Goal: Information Seeking & Learning: Learn about a topic

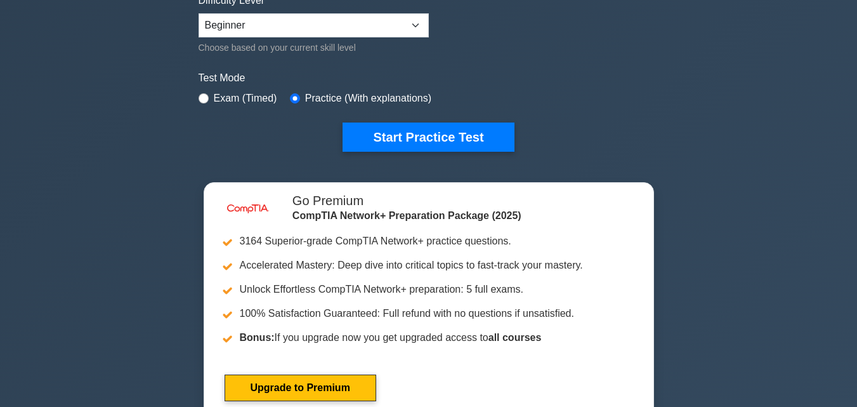
scroll to position [319, 0]
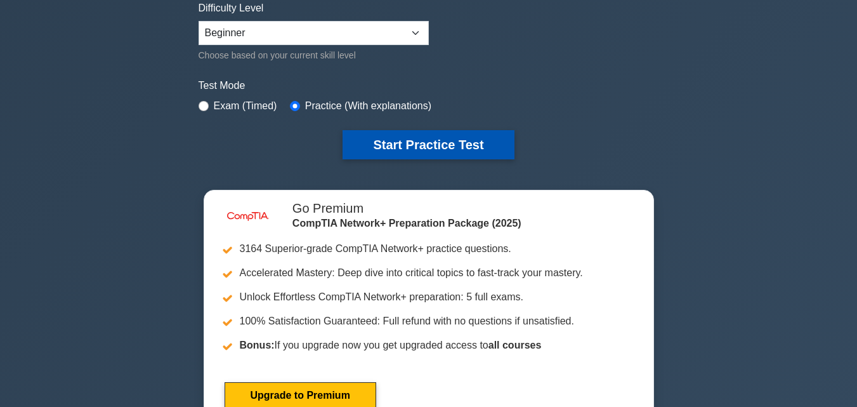
click at [445, 147] on button "Start Practice Test" at bounding box center [428, 144] width 171 height 29
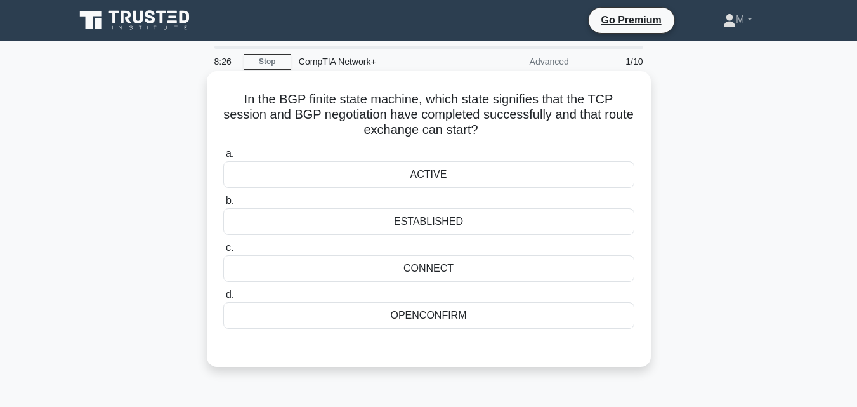
click at [444, 272] on div "CONNECT" at bounding box center [428, 268] width 411 height 27
click at [223, 252] on input "c. CONNECT" at bounding box center [223, 248] width 0 height 8
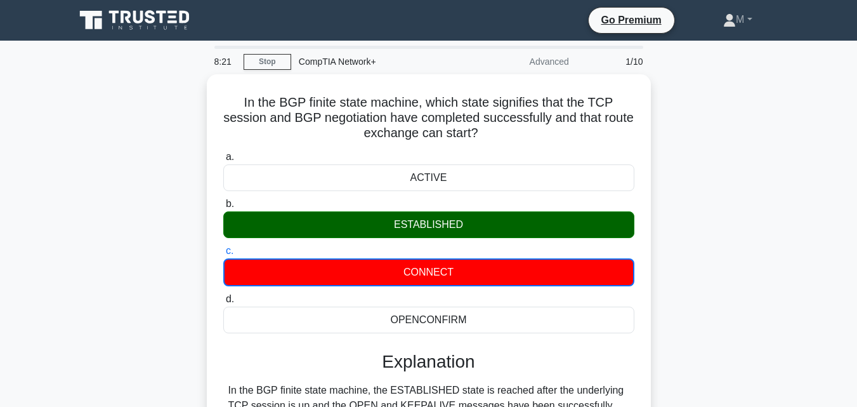
click at [223, 295] on input "d. OPENCONFIRM" at bounding box center [223, 299] width 0 height 8
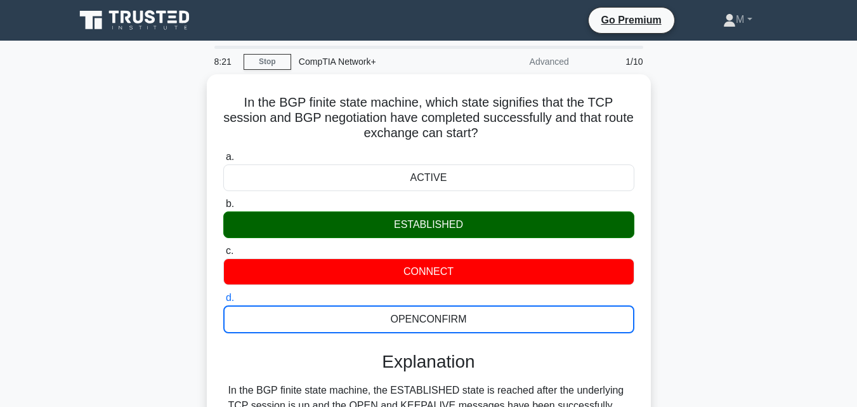
click at [223, 153] on input "a. ACTIVE" at bounding box center [223, 157] width 0 height 8
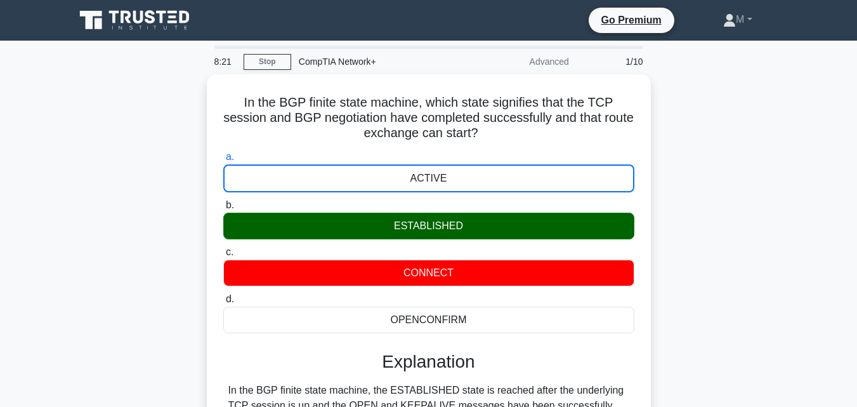
click at [223, 201] on input "b. ESTABLISHED" at bounding box center [223, 205] width 0 height 8
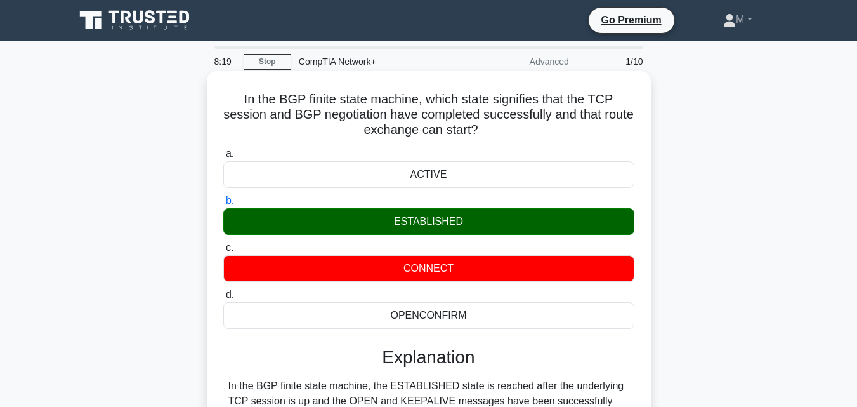
click at [614, 336] on div "a. ACTIVE b. ESTABLISHED c. d." at bounding box center [429, 382] width 414 height 479
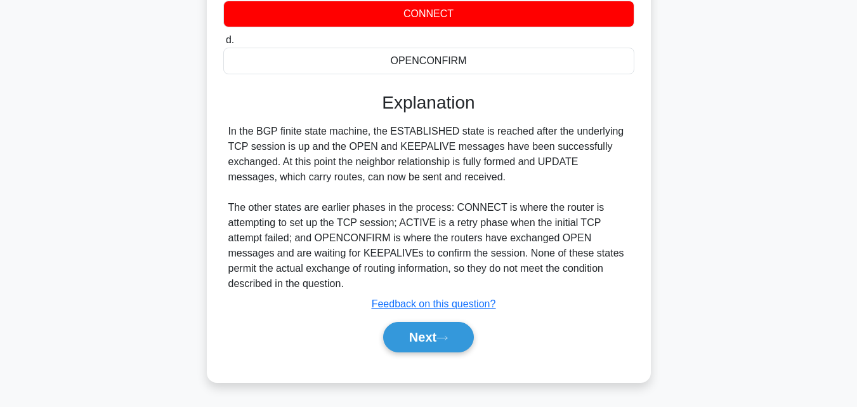
scroll to position [253, 0]
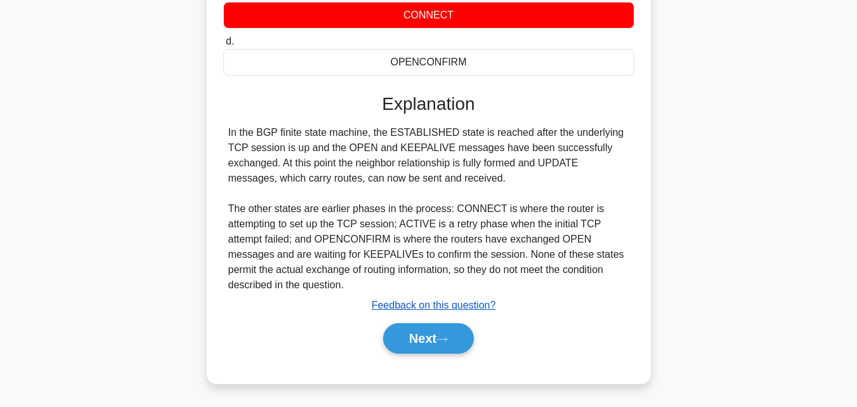
click at [422, 310] on u "Feedback on this question?" at bounding box center [434, 305] width 124 height 11
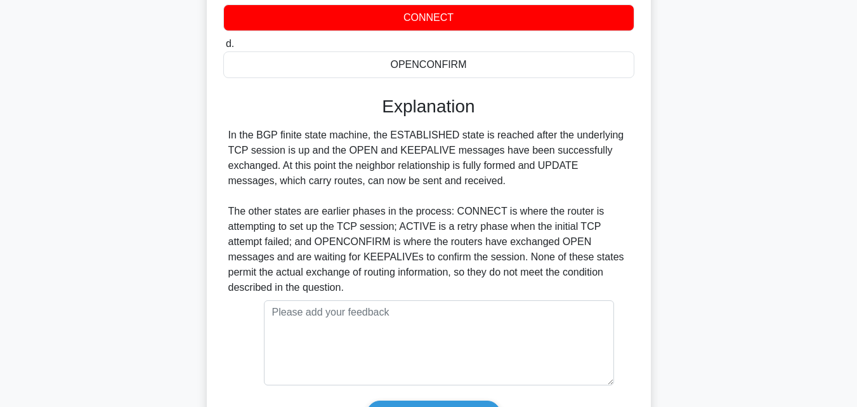
scroll to position [366, 0]
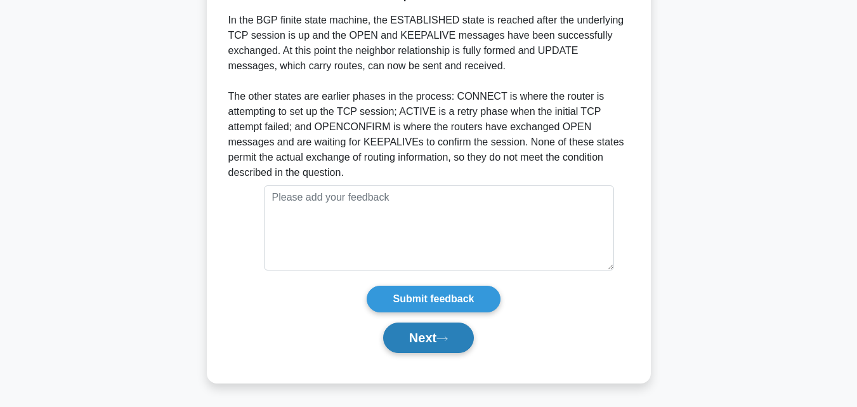
click at [412, 343] on button "Next" at bounding box center [428, 337] width 91 height 30
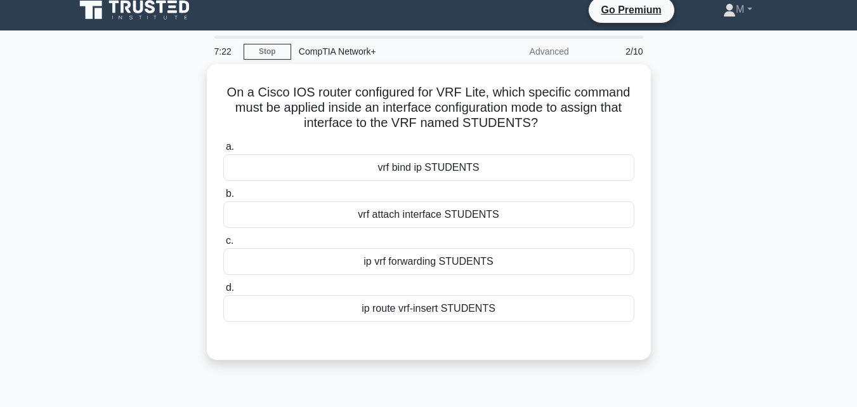
scroll to position [0, 0]
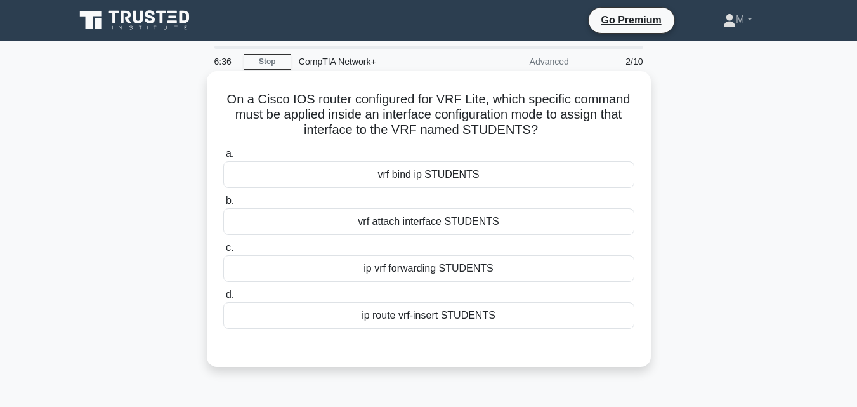
click at [456, 228] on div "vrf attach interface STUDENTS" at bounding box center [428, 221] width 411 height 27
click at [223, 205] on input "b. vrf attach interface STUDENTS" at bounding box center [223, 201] width 0 height 8
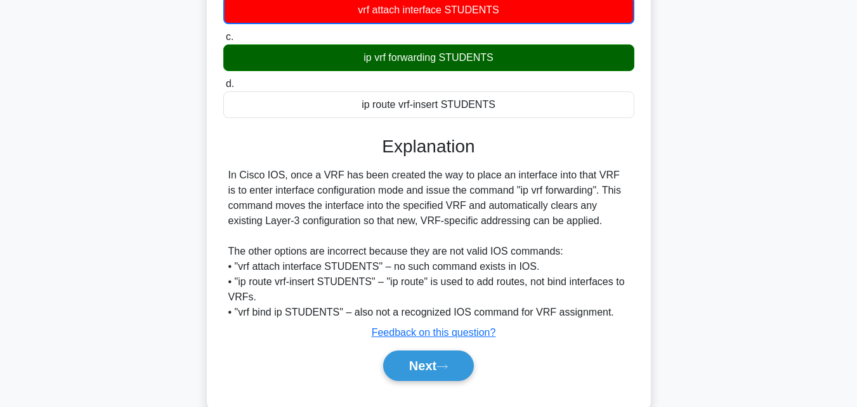
scroll to position [231, 0]
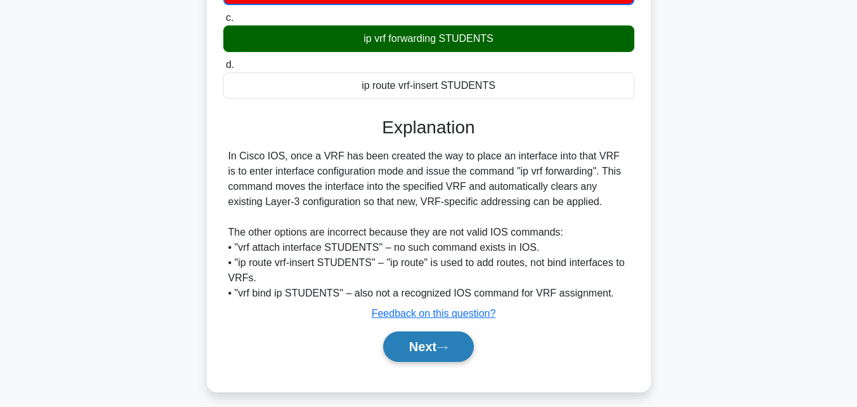
click at [434, 354] on button "Next" at bounding box center [428, 346] width 91 height 30
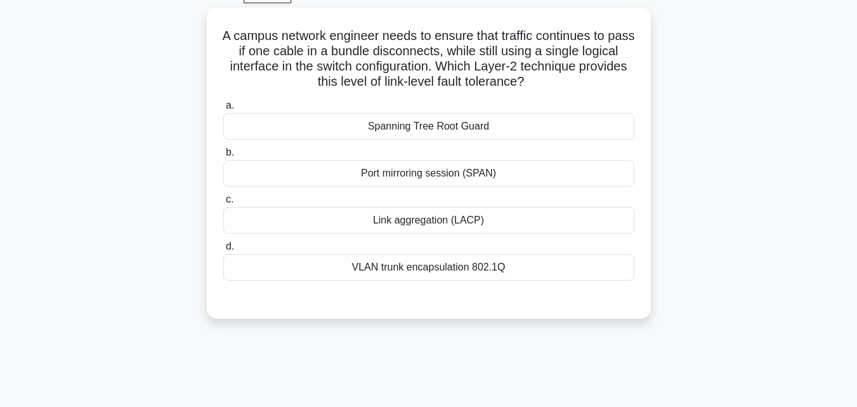
scroll to position [60, 0]
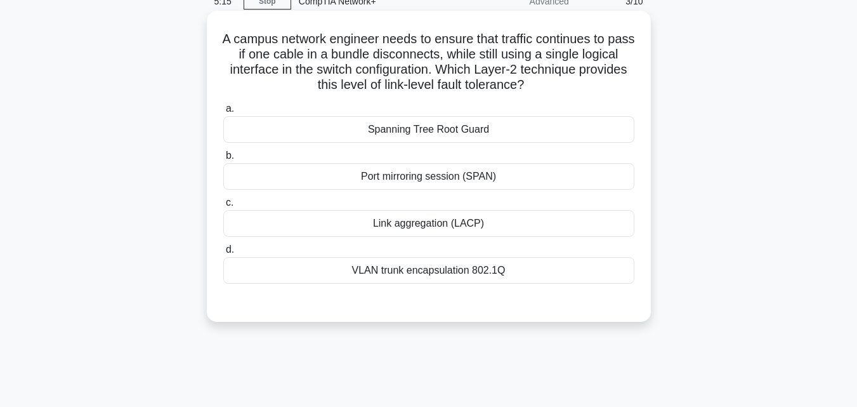
click at [433, 133] on div "Spanning Tree Root Guard" at bounding box center [428, 129] width 411 height 27
click at [223, 113] on input "a. Spanning Tree Root Guard" at bounding box center [223, 109] width 0 height 8
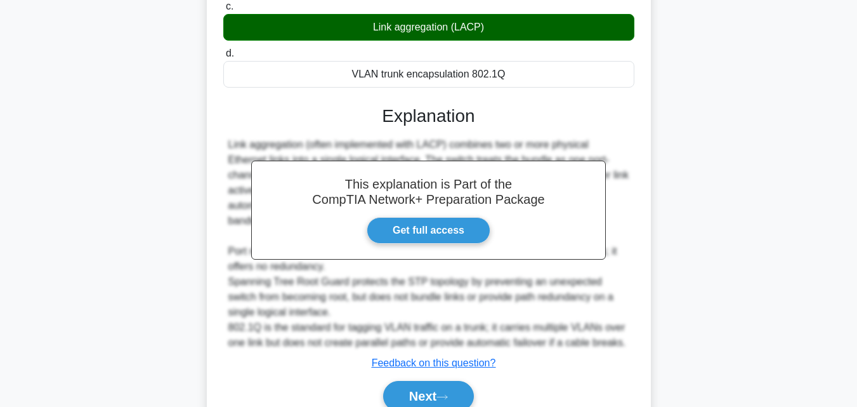
scroll to position [317, 0]
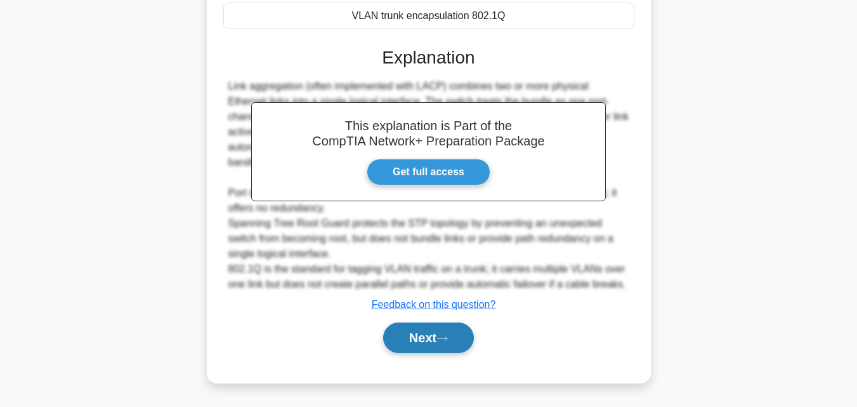
click at [413, 342] on button "Next" at bounding box center [428, 337] width 91 height 30
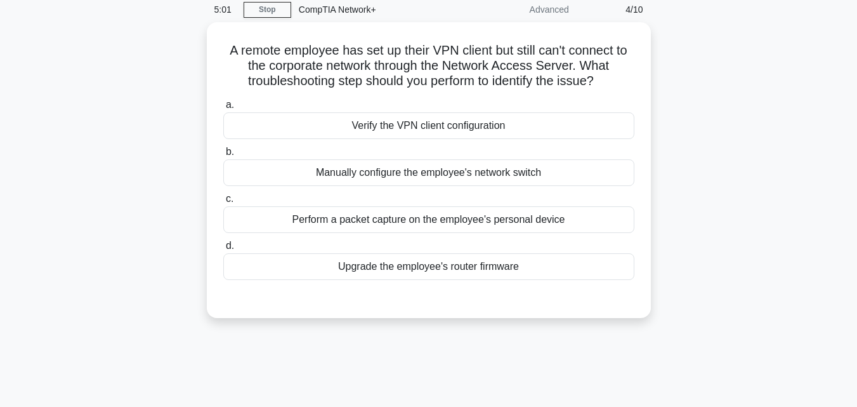
scroll to position [51, 0]
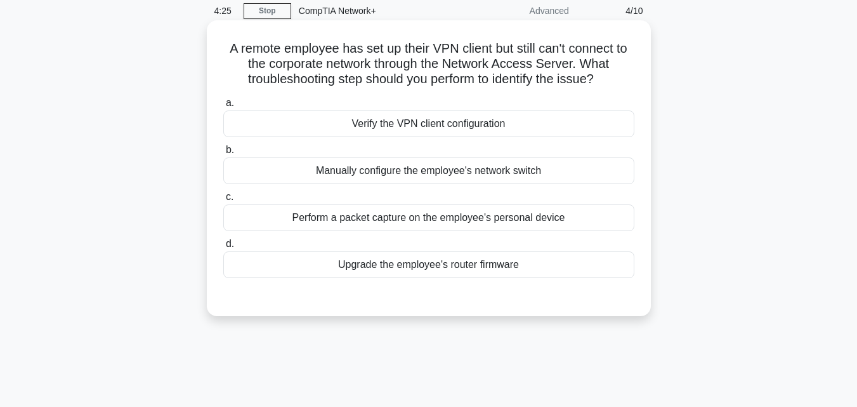
click at [445, 119] on div "Verify the VPN client configuration" at bounding box center [428, 123] width 411 height 27
click at [223, 107] on input "a. Verify the VPN client configuration" at bounding box center [223, 103] width 0 height 8
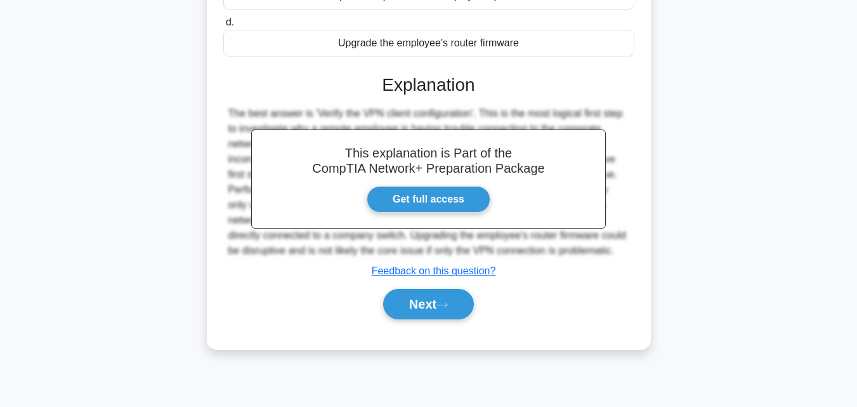
scroll to position [279, 0]
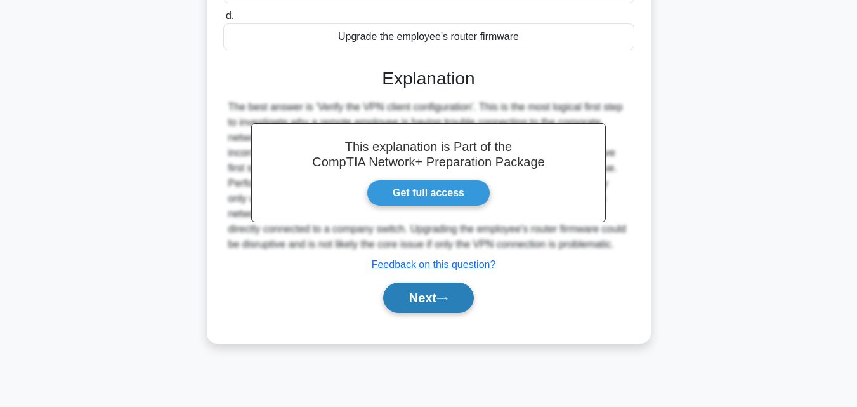
click at [402, 304] on button "Next" at bounding box center [428, 297] width 91 height 30
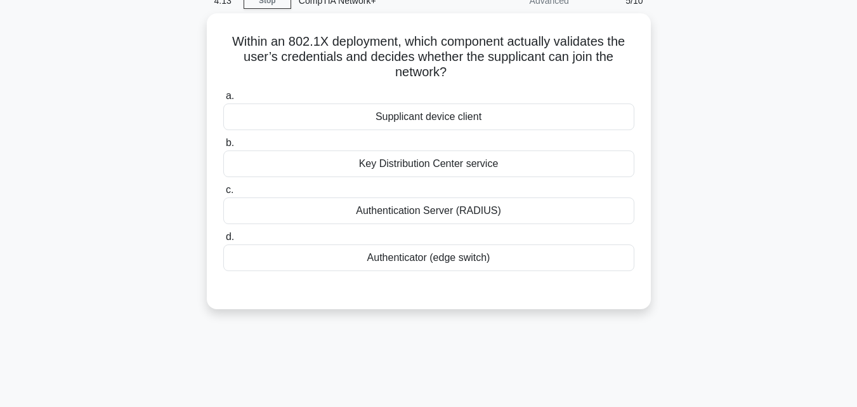
scroll to position [59, 0]
click at [480, 211] on div "Authentication Server (RADIUS)" at bounding box center [428, 209] width 411 height 27
click at [223, 193] on input "c. Authentication Server (RADIUS)" at bounding box center [223, 189] width 0 height 8
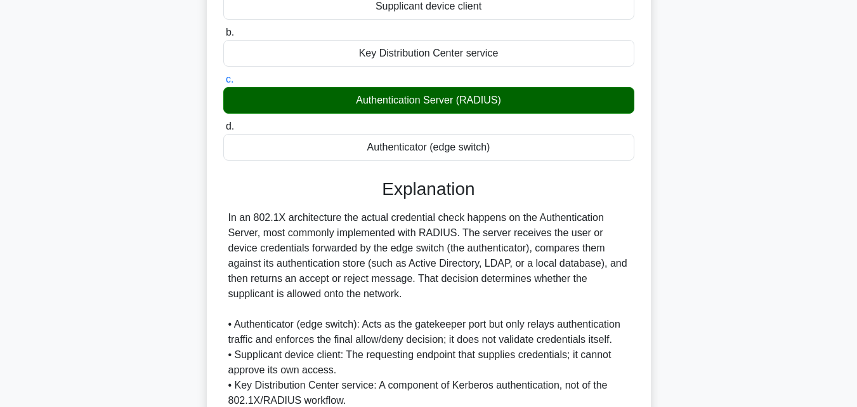
scroll to position [285, 0]
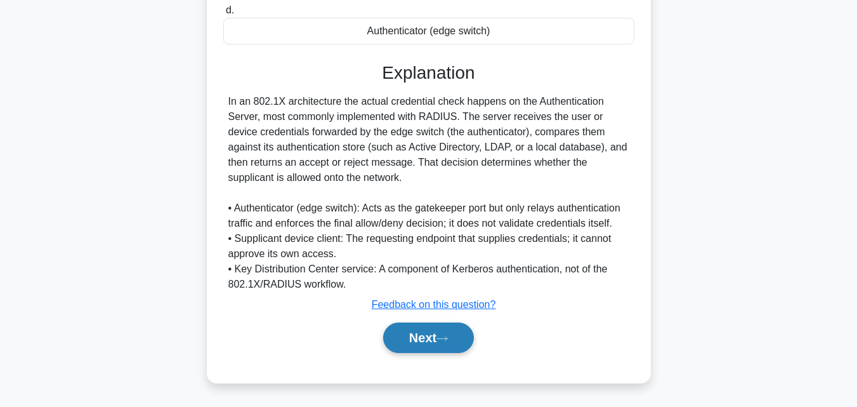
click at [415, 347] on button "Next" at bounding box center [428, 337] width 91 height 30
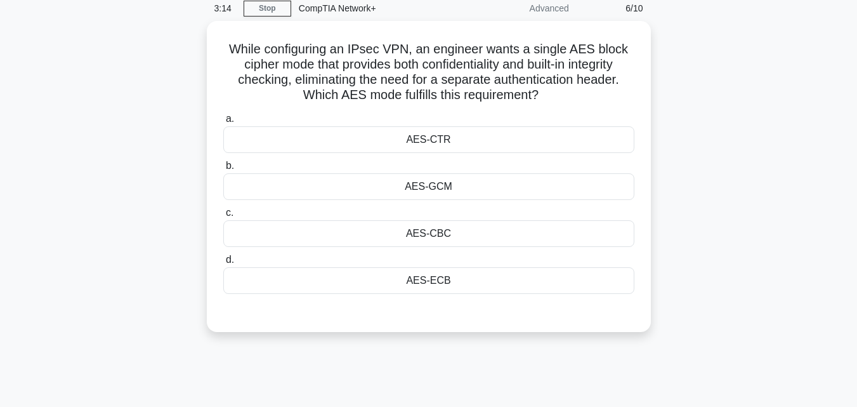
scroll to position [34, 0]
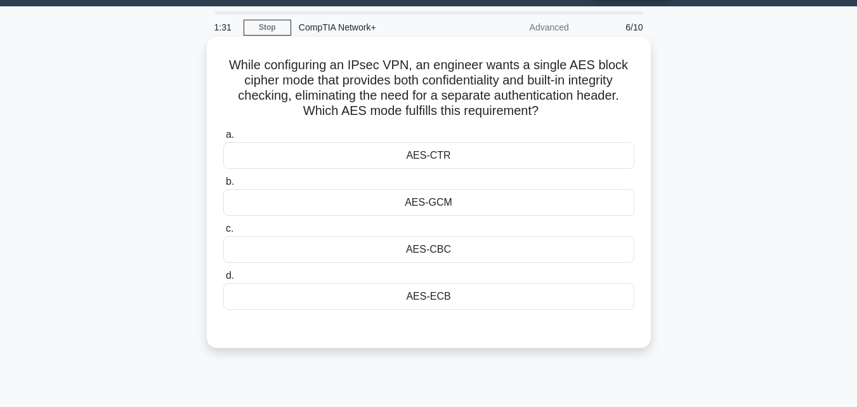
click at [432, 300] on div "AES-ECB" at bounding box center [428, 296] width 411 height 27
click at [223, 280] on input "d. AES-ECB" at bounding box center [223, 276] width 0 height 8
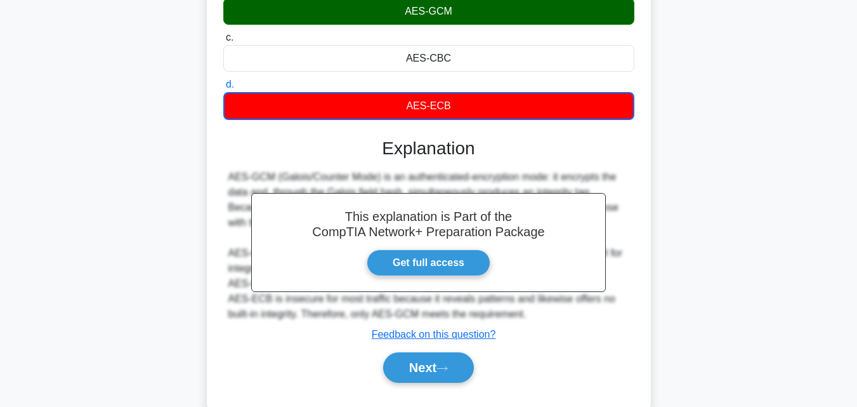
scroll to position [265, 0]
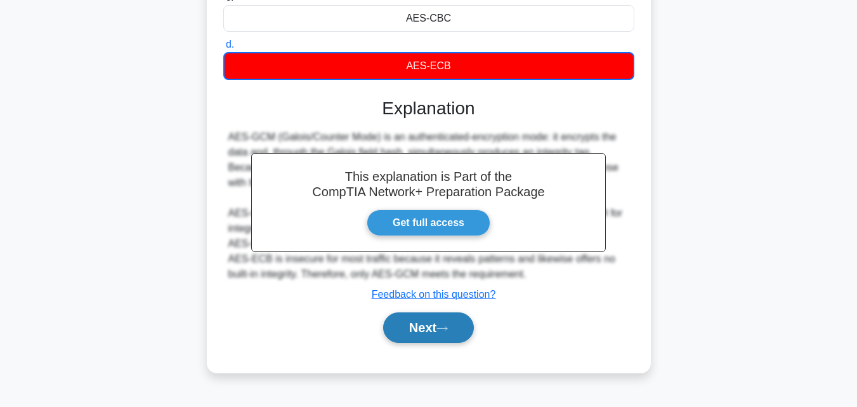
click at [428, 329] on button "Next" at bounding box center [428, 327] width 91 height 30
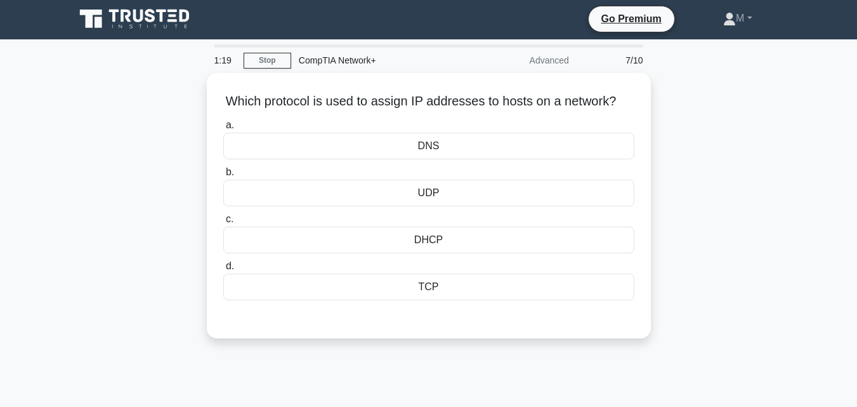
scroll to position [0, 0]
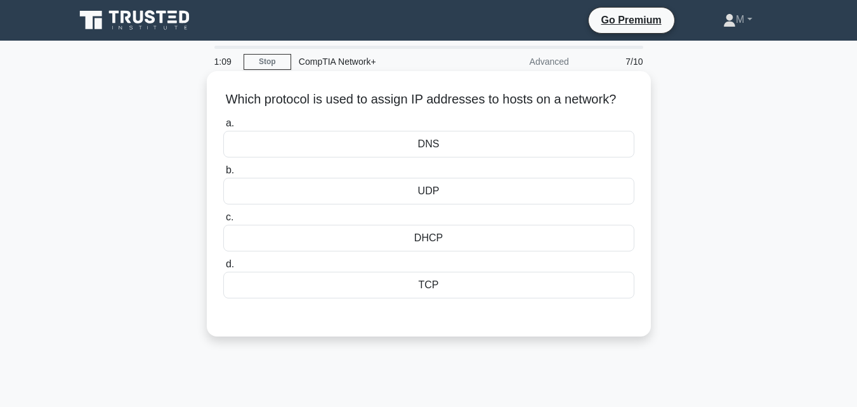
click at [436, 251] on div "DHCP" at bounding box center [428, 238] width 411 height 27
click at [223, 222] on input "c. DHCP" at bounding box center [223, 217] width 0 height 8
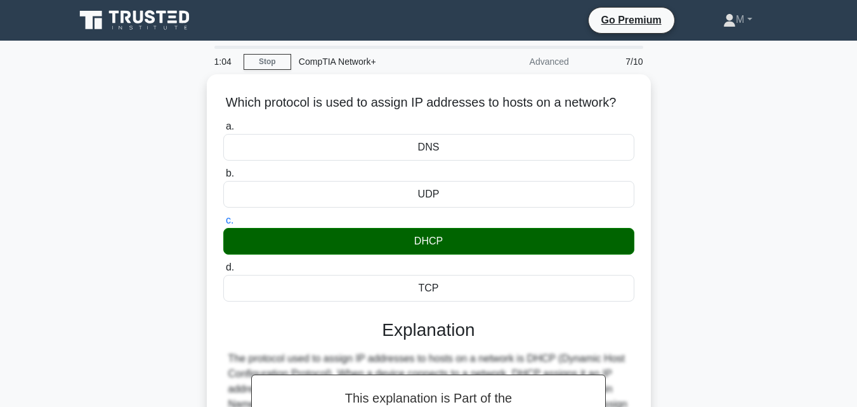
drag, startPoint x: 847, startPoint y: 102, endPoint x: 861, endPoint y: 124, distance: 27.1
click at [857, 124] on html "Go Premium M" at bounding box center [428, 342] width 857 height 685
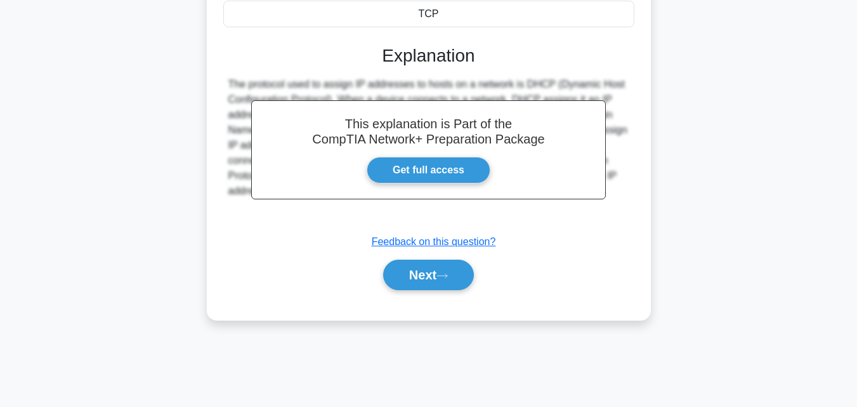
scroll to position [279, 0]
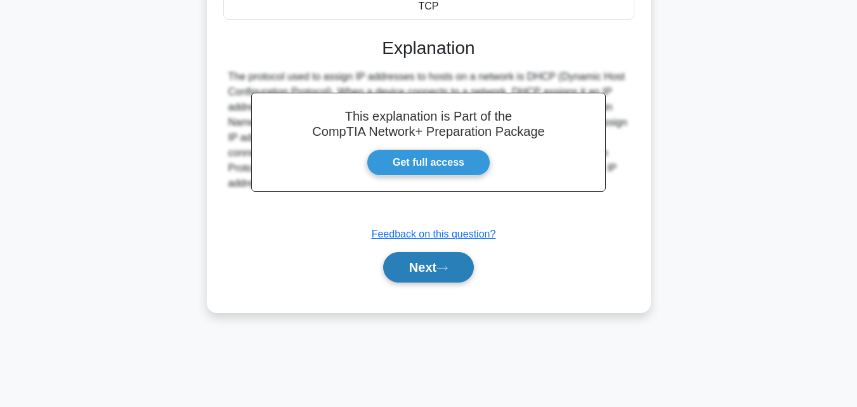
click at [417, 282] on button "Next" at bounding box center [428, 267] width 91 height 30
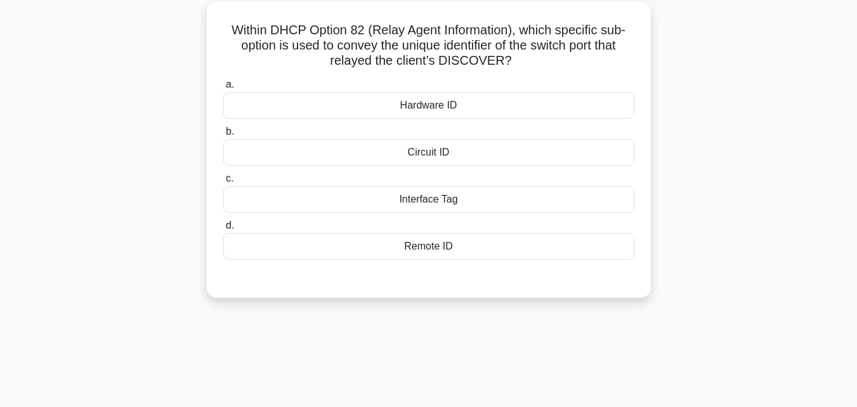
scroll to position [70, 0]
click at [447, 108] on div "Hardware ID" at bounding box center [428, 104] width 411 height 27
click at [223, 88] on input "a. Hardware ID" at bounding box center [223, 83] width 0 height 8
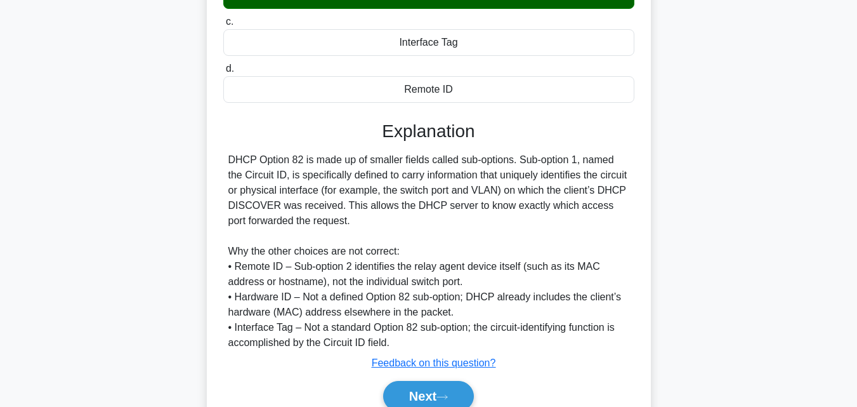
scroll to position [286, 0]
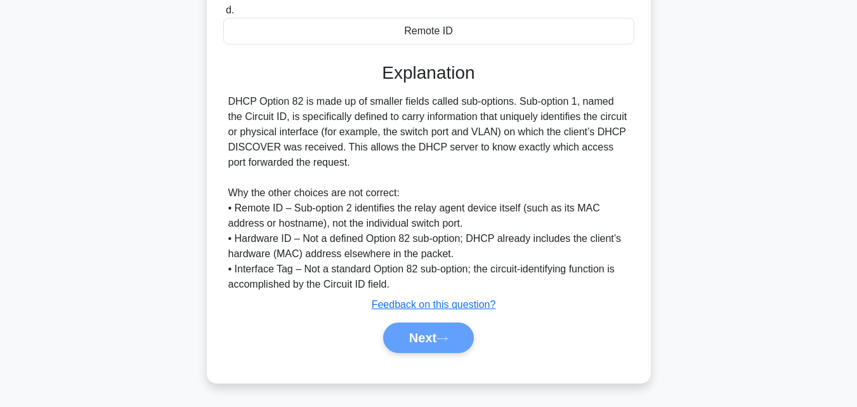
click at [421, 331] on div "Next" at bounding box center [429, 337] width 416 height 30
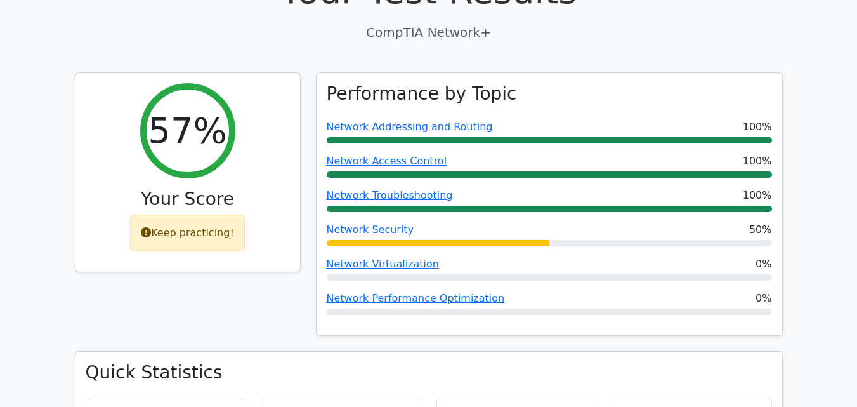
scroll to position [402, 0]
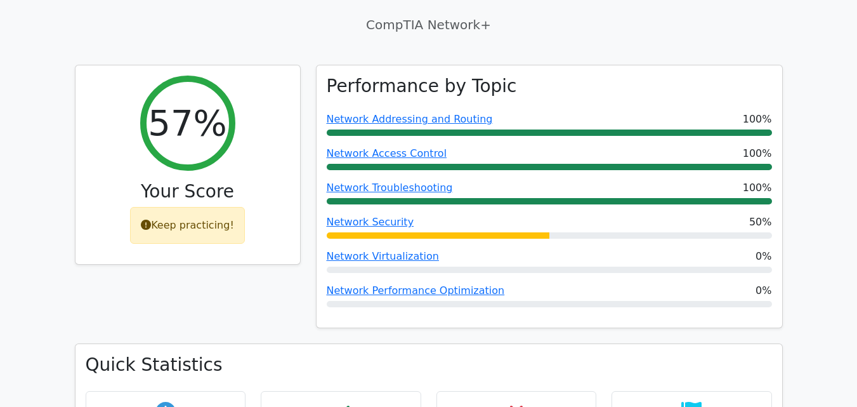
drag, startPoint x: 855, startPoint y: 89, endPoint x: 864, endPoint y: 103, distance: 17.1
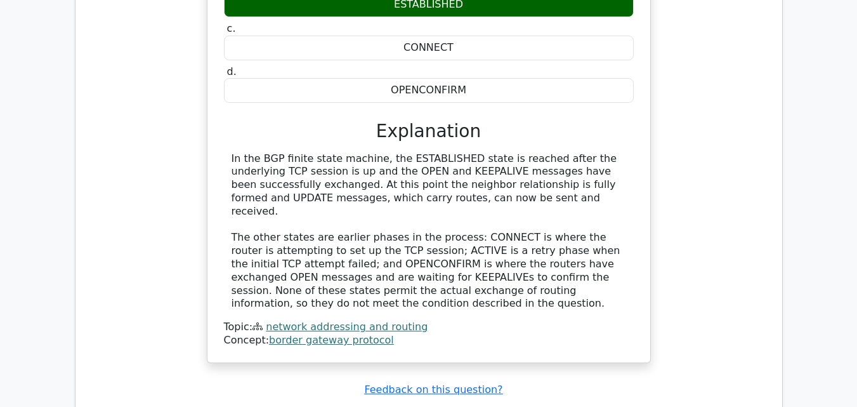
scroll to position [1177, 0]
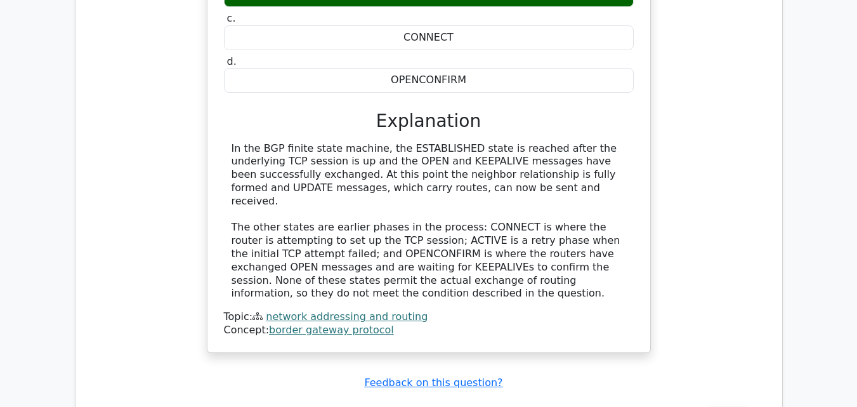
click at [340, 310] on link "network addressing and routing" at bounding box center [347, 316] width 162 height 12
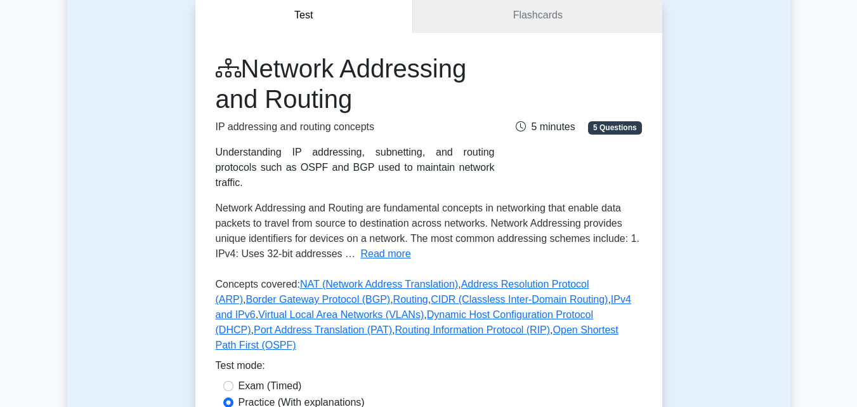
scroll to position [133, 0]
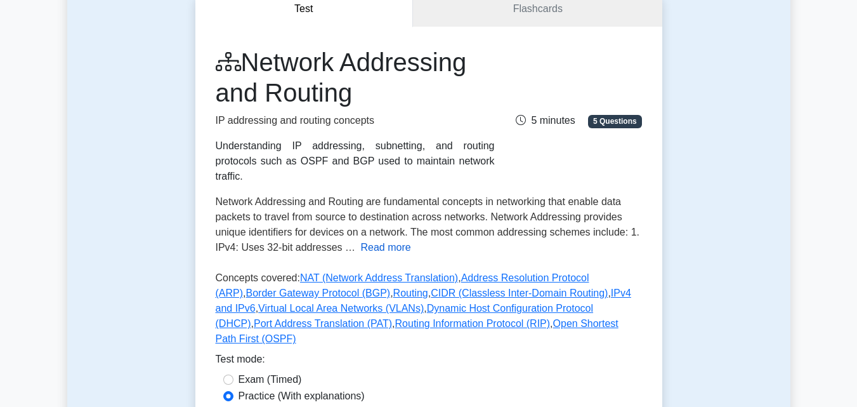
click at [380, 240] on button "Read more" at bounding box center [386, 247] width 50 height 15
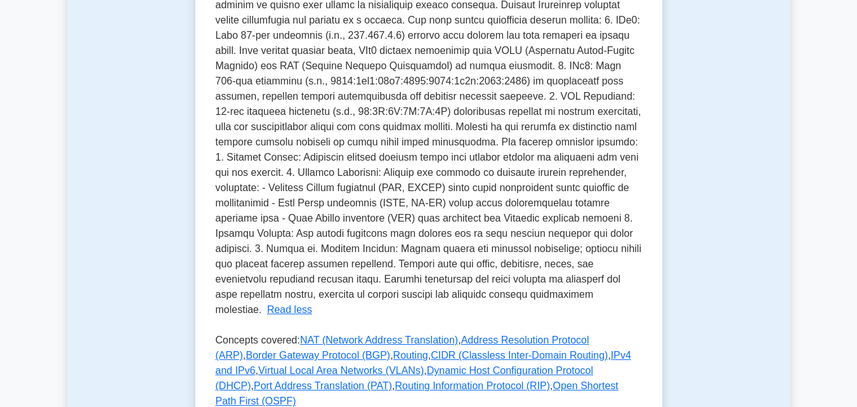
scroll to position [373, 0]
